Goal: Task Accomplishment & Management: Manage account settings

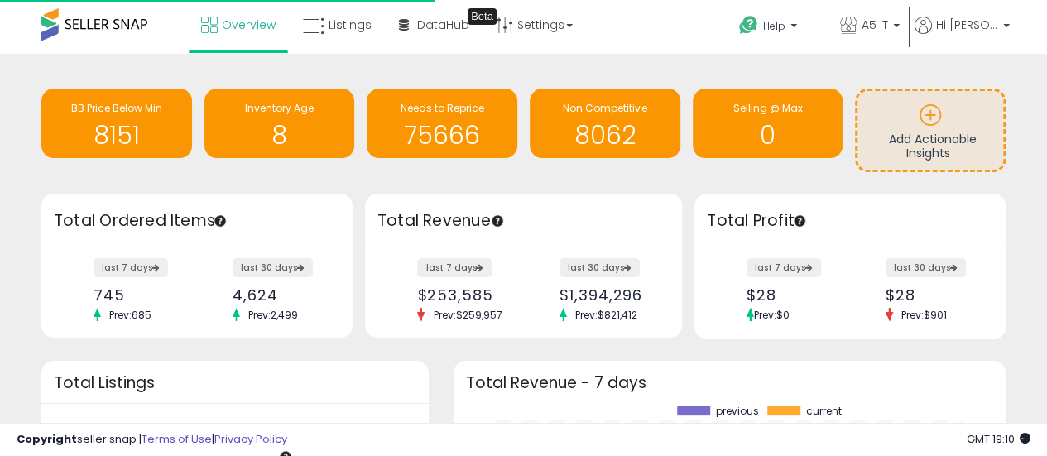
scroll to position [230, 519]
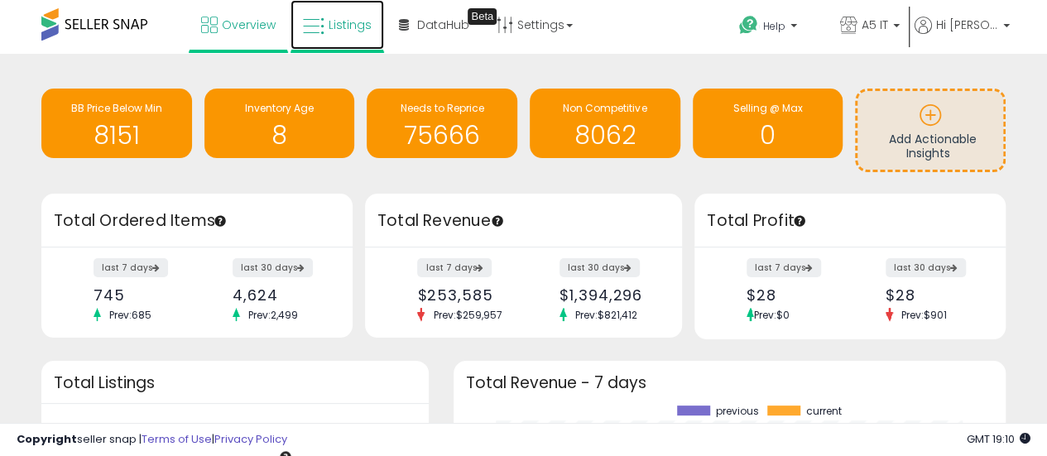
click at [363, 29] on span "Listings" at bounding box center [350, 25] width 43 height 17
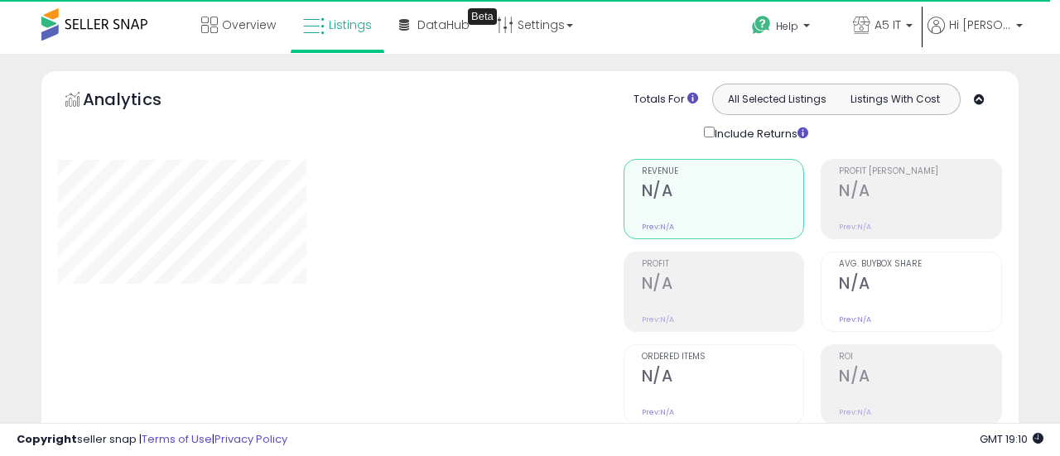
type input "*******"
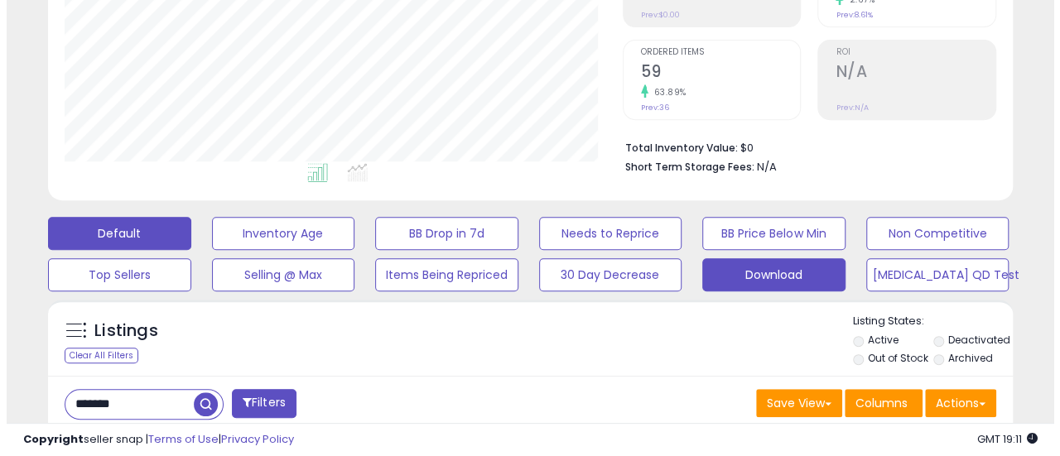
scroll to position [331, 0]
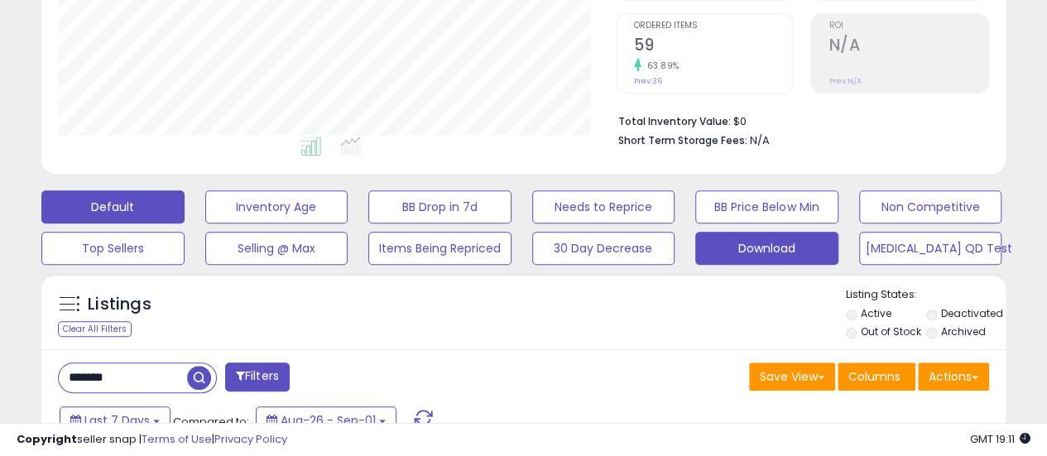
click at [763, 232] on button "Download" at bounding box center [767, 248] width 143 height 33
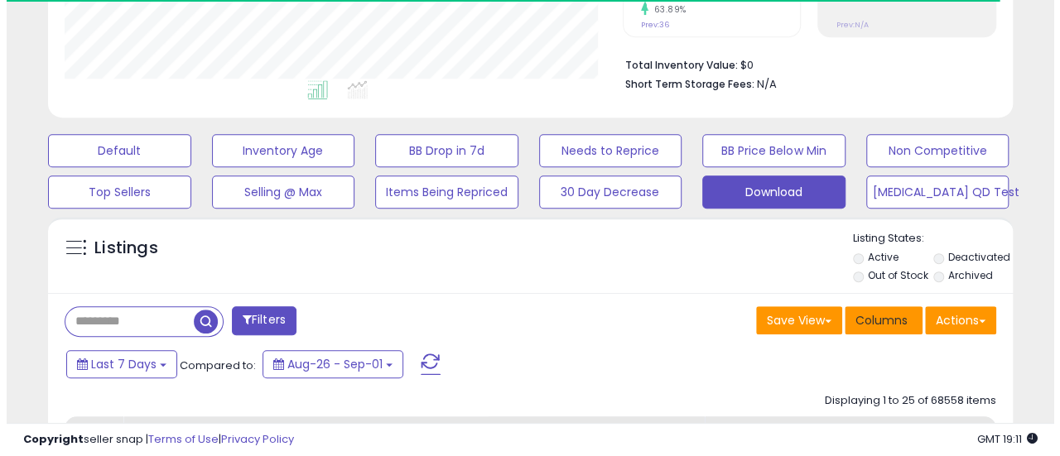
scroll to position [414, 0]
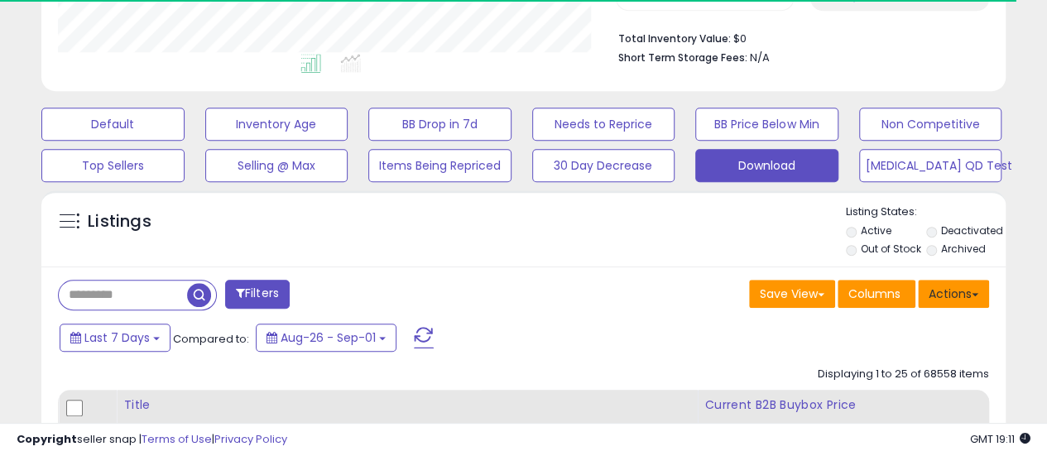
click at [980, 296] on button "Actions" at bounding box center [953, 294] width 71 height 28
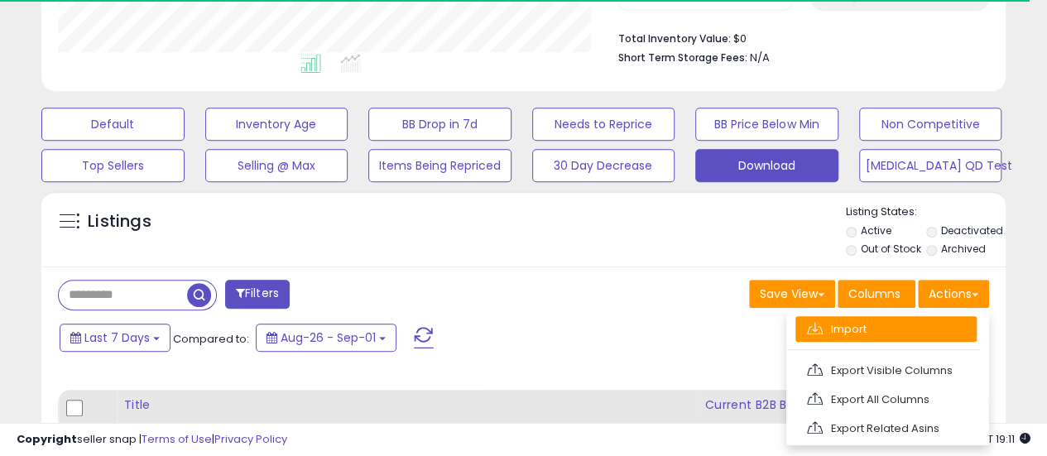
click at [894, 322] on link "Import" at bounding box center [886, 329] width 181 height 26
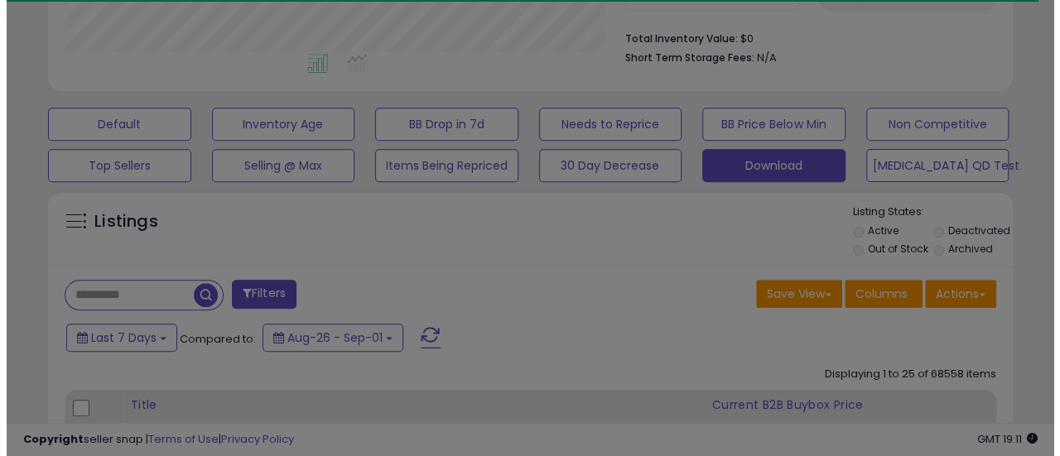
scroll to position [339, 565]
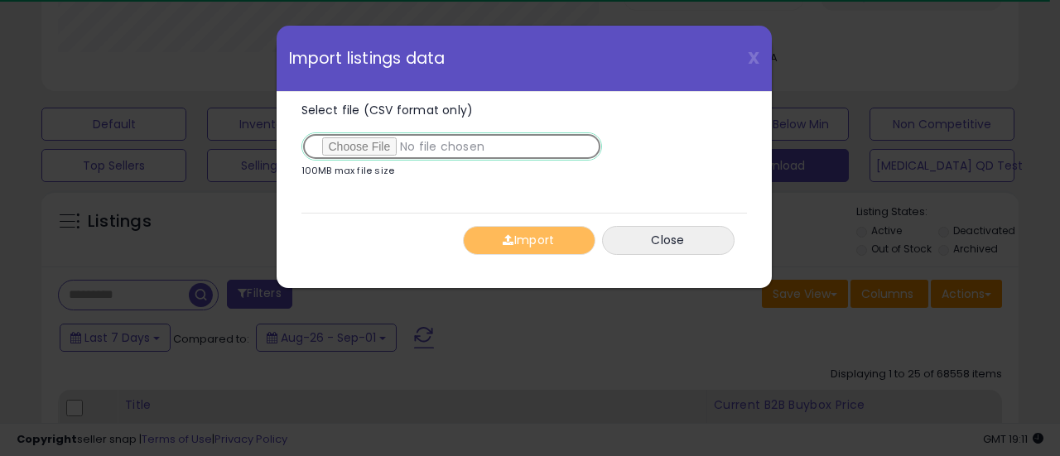
click at [333, 144] on input "Select file (CSV format only)" at bounding box center [451, 146] width 301 height 28
type input "**********"
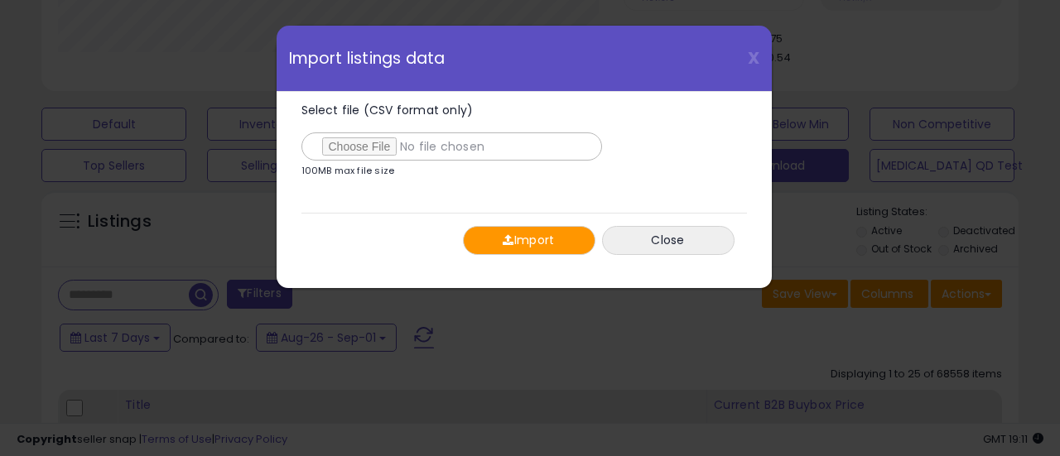
click at [528, 244] on button "Import" at bounding box center [529, 240] width 132 height 29
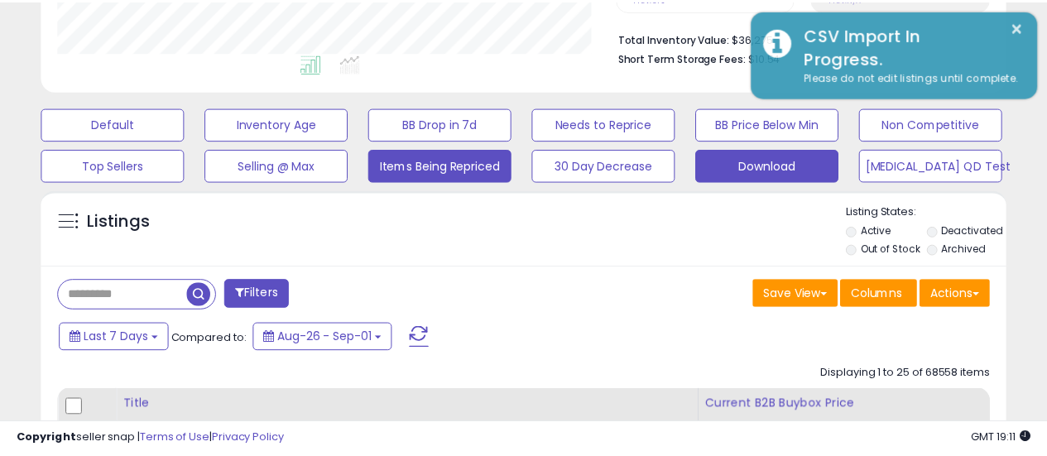
scroll to position [827686, 827467]
